Goal: Information Seeking & Learning: Learn about a topic

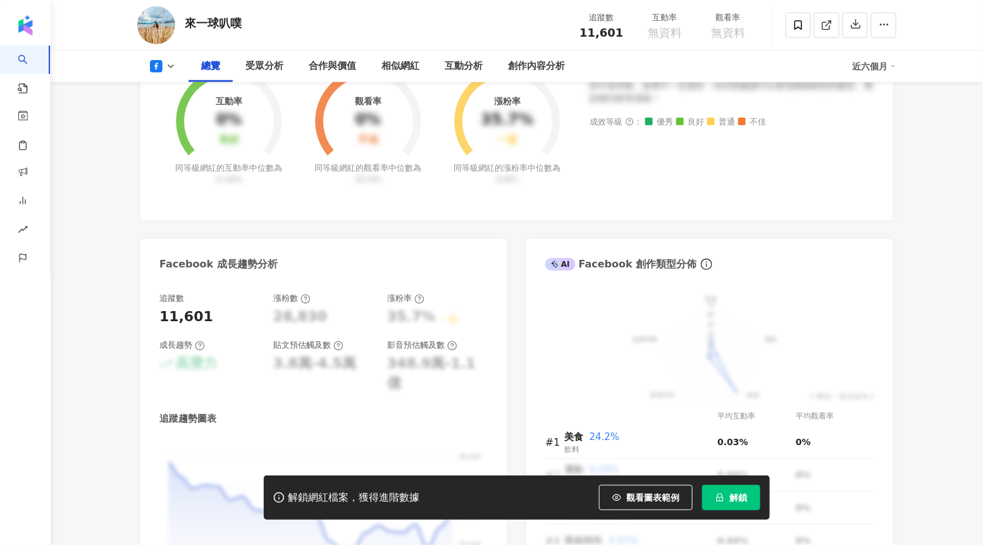
scroll to position [526, 0]
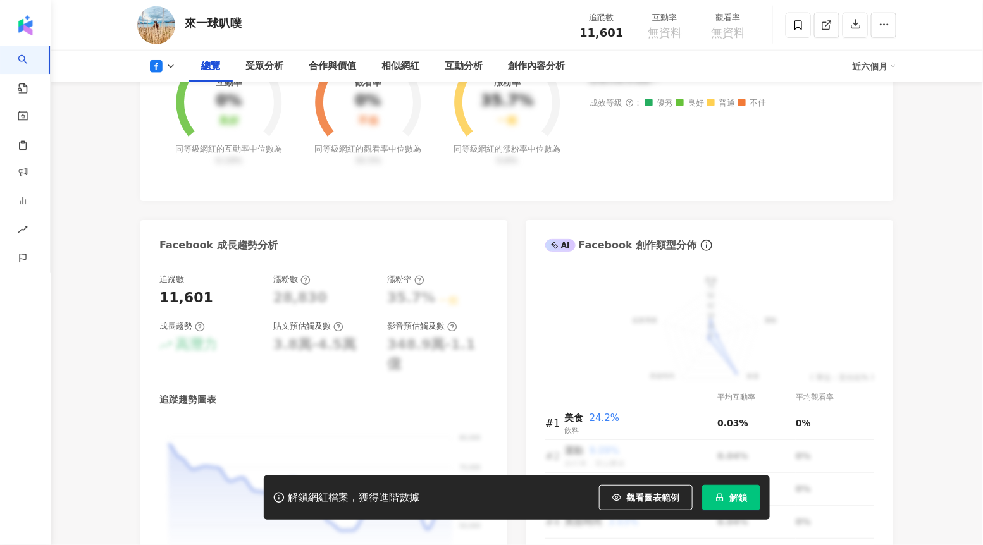
click at [706, 504] on button "解鎖" at bounding box center [731, 497] width 58 height 25
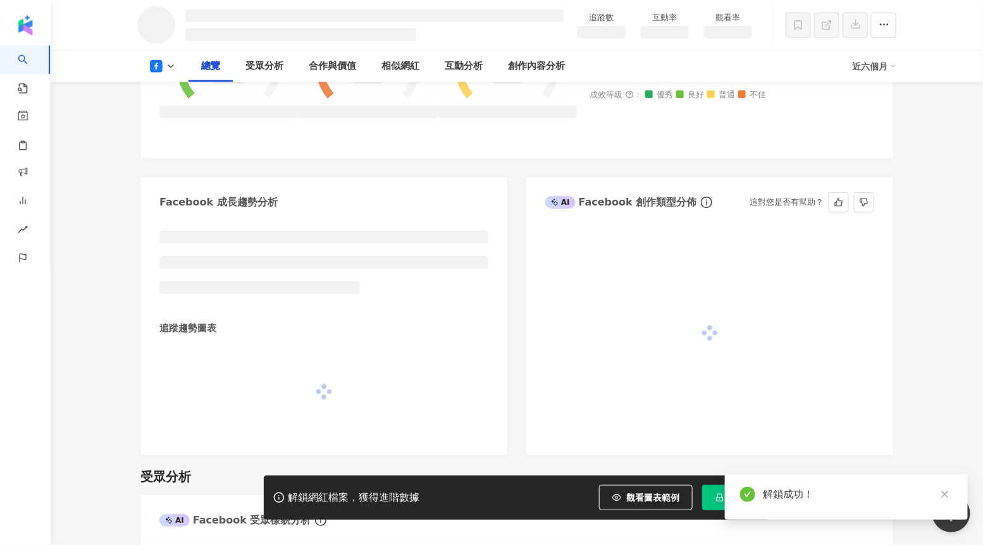
scroll to position [673, 0]
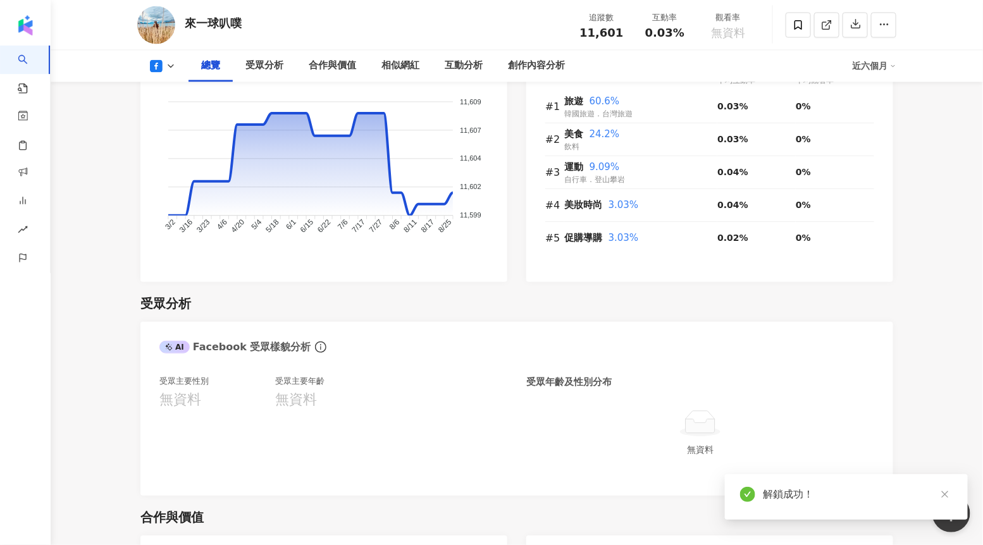
scroll to position [835, 0]
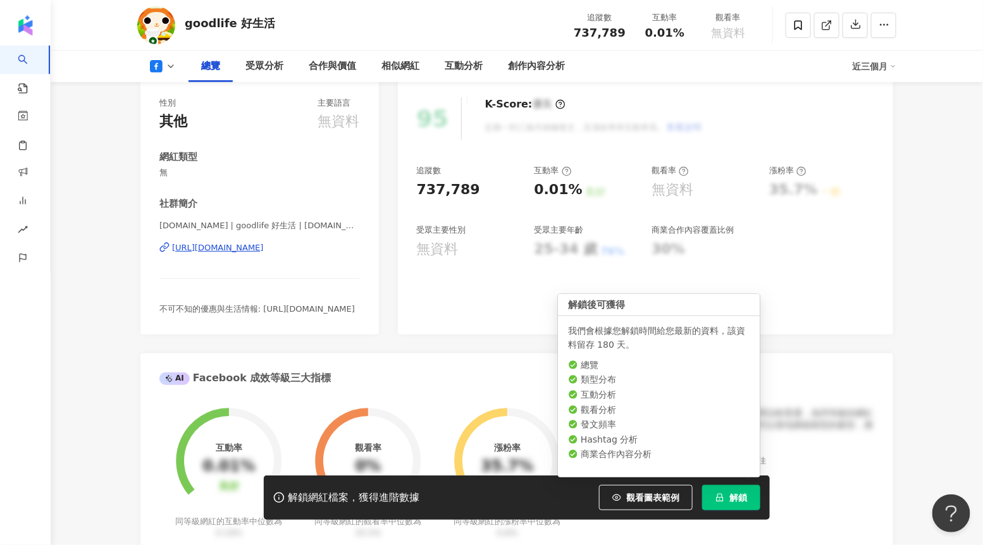
click at [717, 495] on icon "lock" at bounding box center [720, 498] width 9 height 9
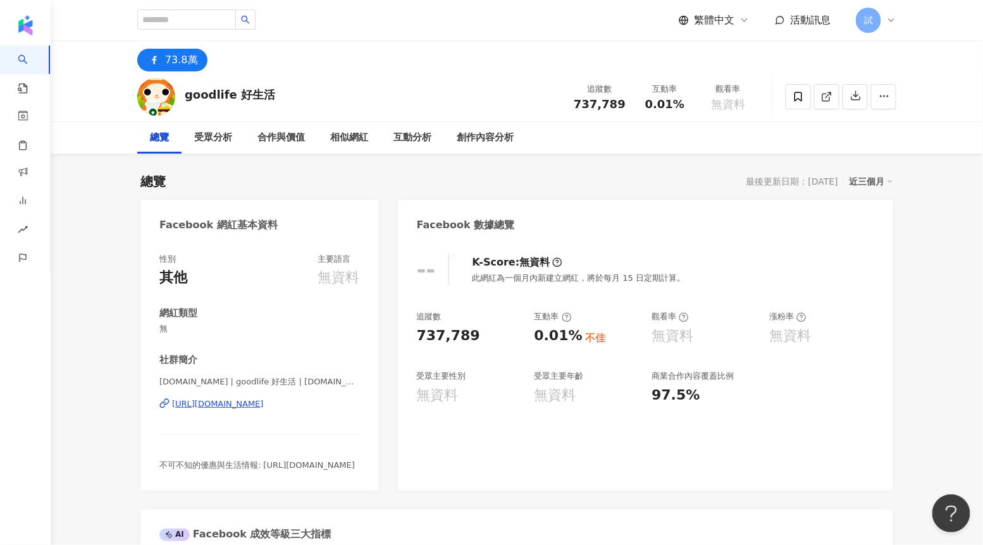
click at [864, 181] on div "近三個月" at bounding box center [871, 181] width 44 height 16
click at [747, 240] on div "Facebook 數據總覽" at bounding box center [645, 220] width 495 height 41
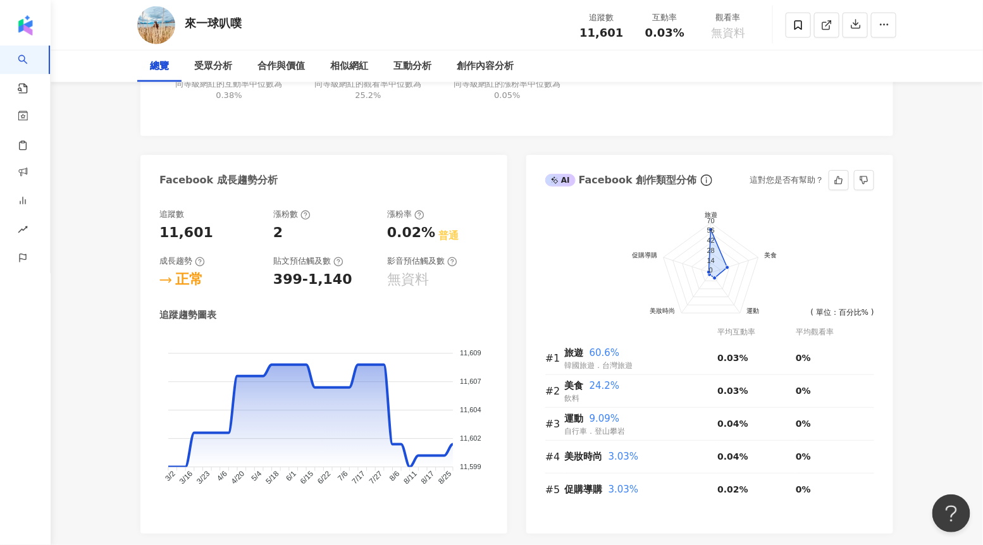
scroll to position [594, 0]
